Goal: Information Seeking & Learning: Learn about a topic

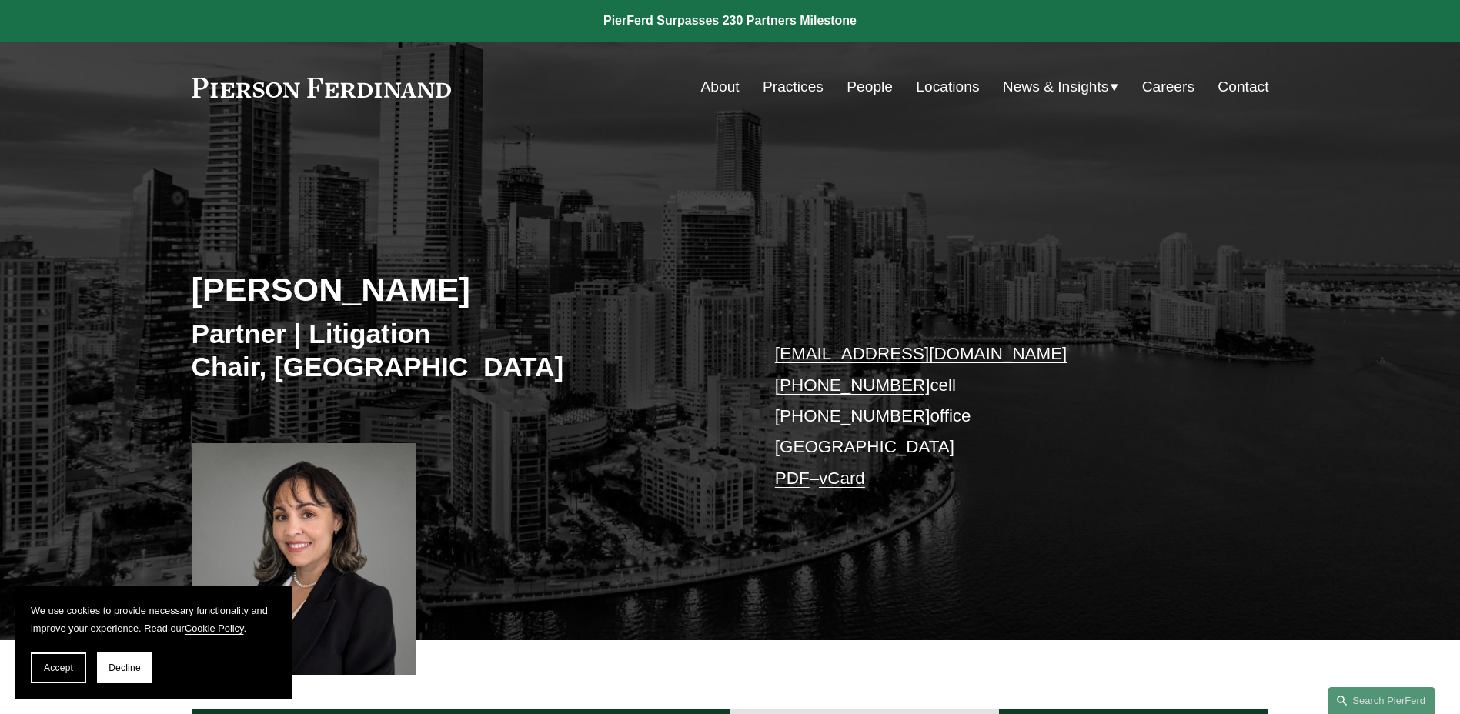
click at [1151, 83] on link "Careers" at bounding box center [1168, 86] width 52 height 29
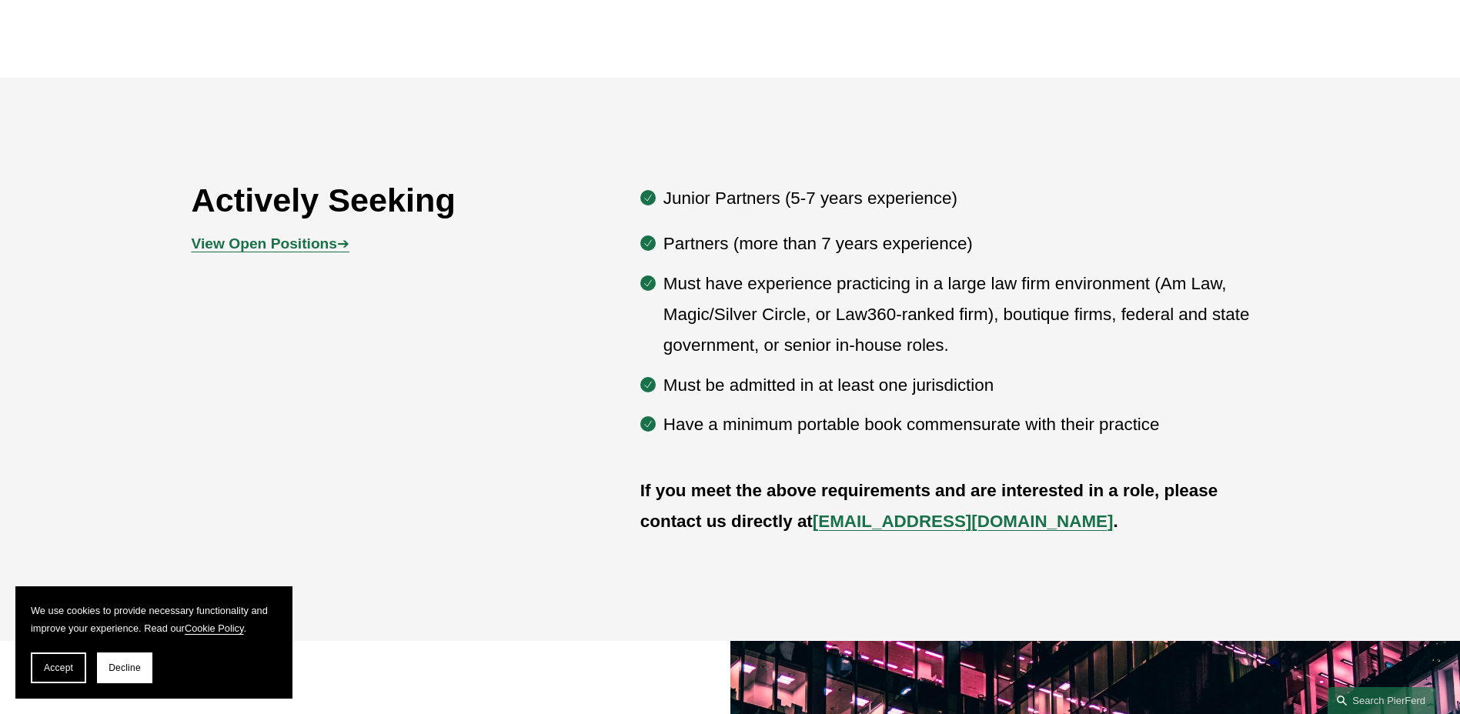
scroll to position [647, 0]
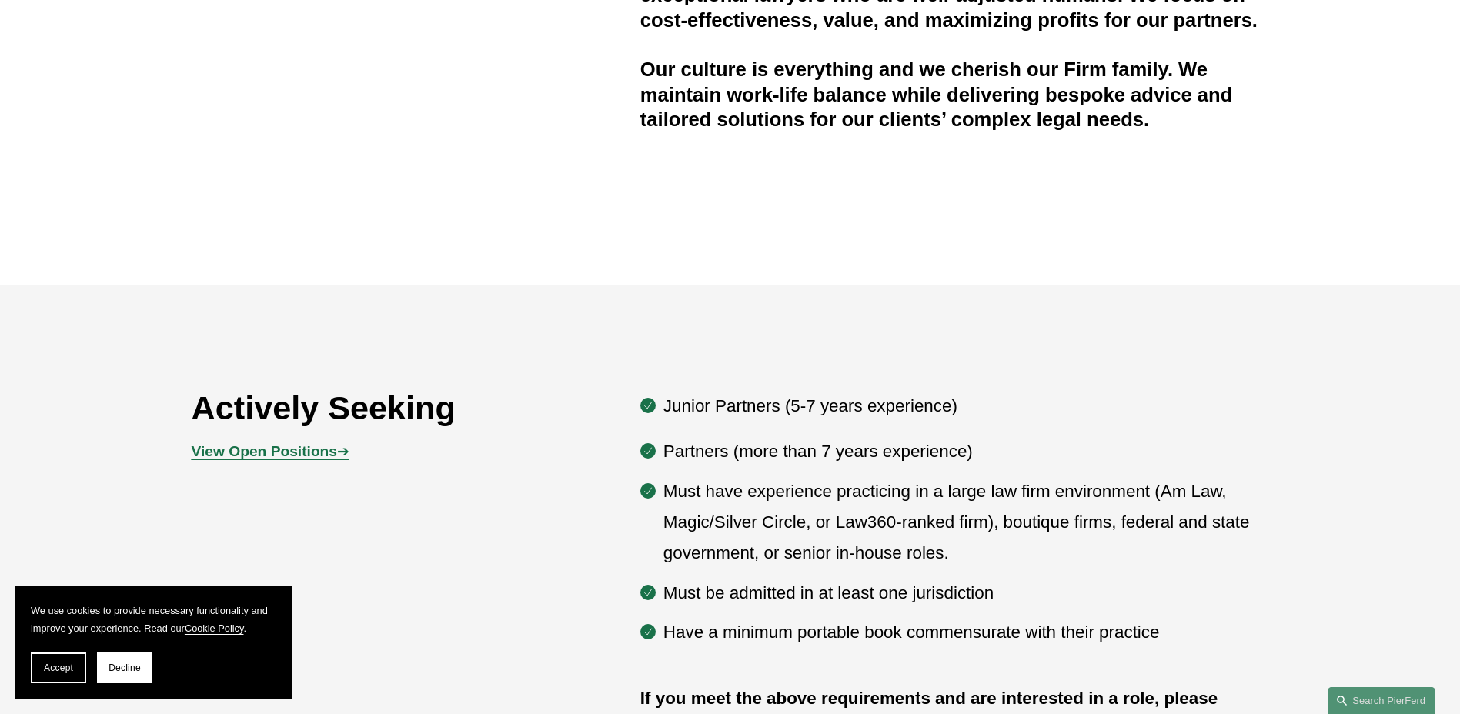
click at [315, 449] on strong "View Open Positions" at bounding box center [264, 451] width 145 height 16
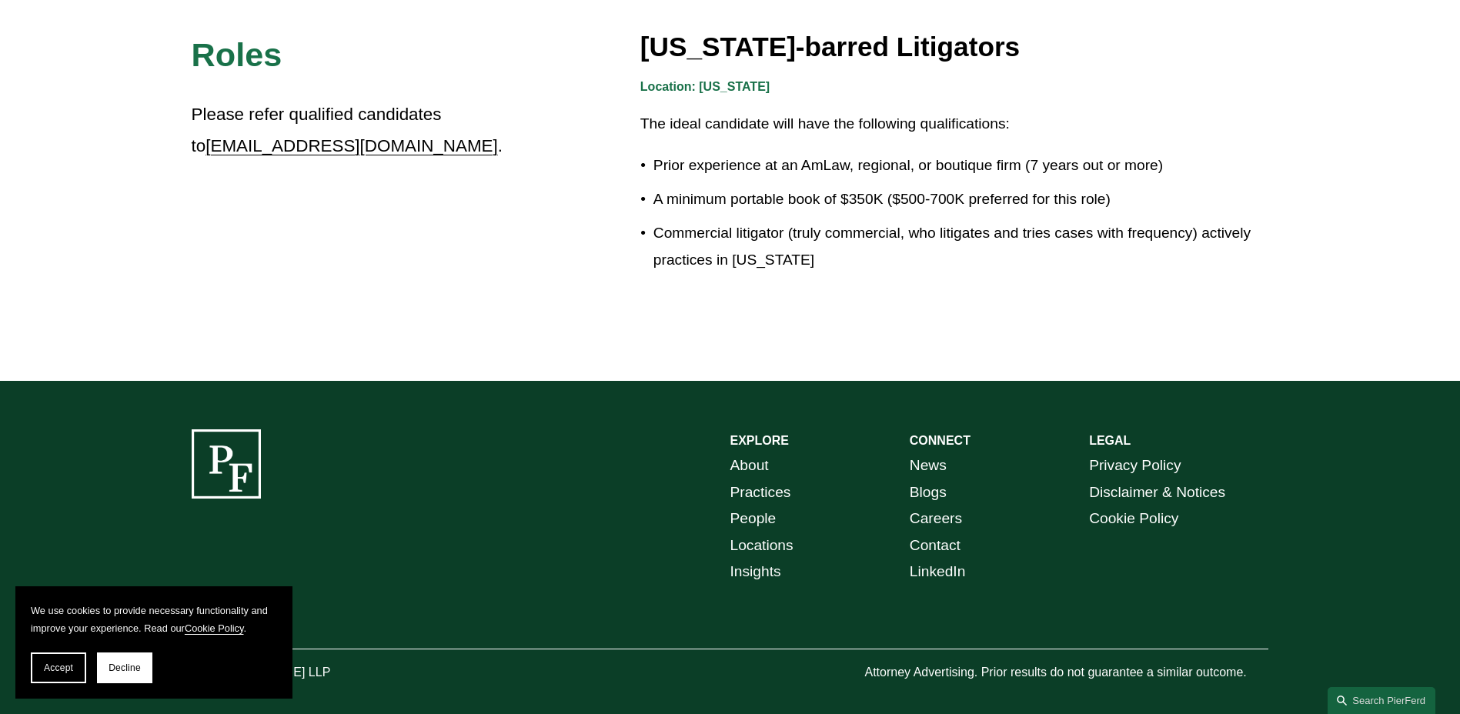
scroll to position [2802, 0]
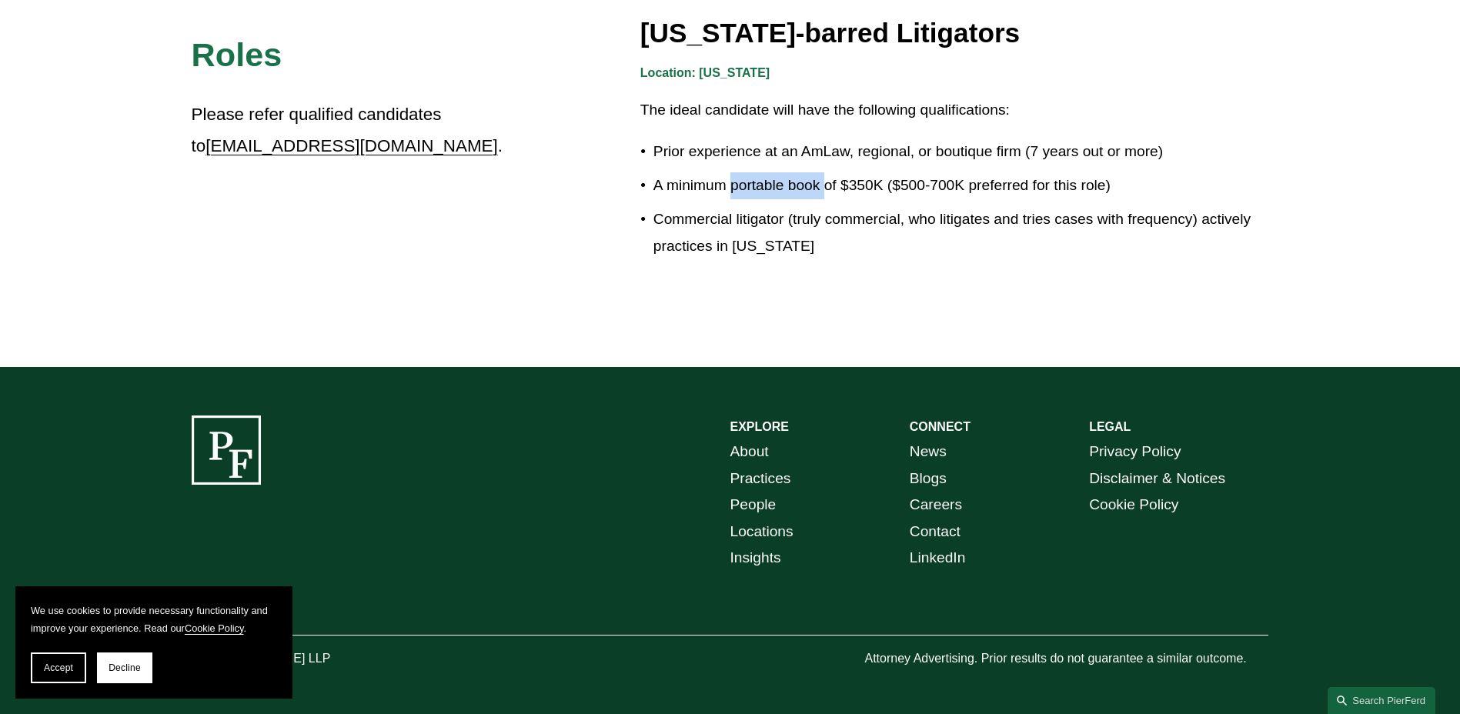
drag, startPoint x: 731, startPoint y: 182, endPoint x: 825, endPoint y: 181, distance: 94.7
click at [825, 181] on p "A minimum portable book of $350K ($500-700K preferred for this role)" at bounding box center [962, 185] width 616 height 27
drag, startPoint x: 825, startPoint y: 181, endPoint x: 775, endPoint y: 177, distance: 50.2
copy p "portable book"
